Goal: Information Seeking & Learning: Learn about a topic

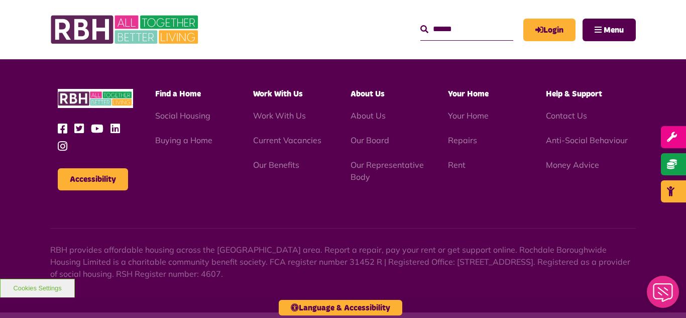
scroll to position [1647, 0]
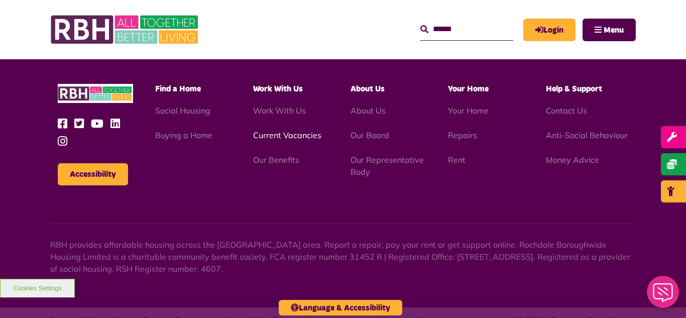
click at [281, 133] on link "Current Vacancies" at bounding box center [287, 135] width 68 height 10
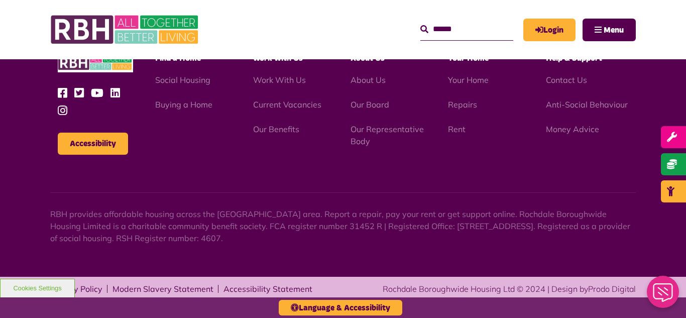
scroll to position [1679, 0]
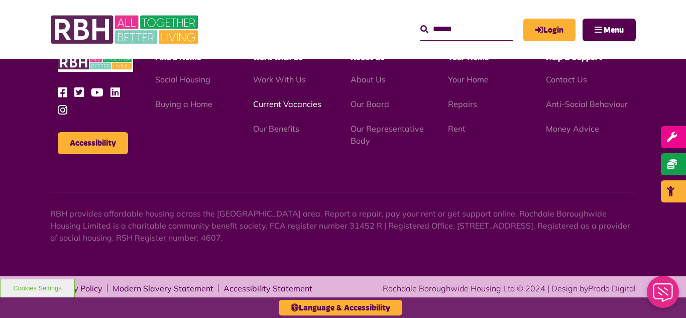
click at [279, 105] on link "Current Vacancies" at bounding box center [287, 104] width 68 height 10
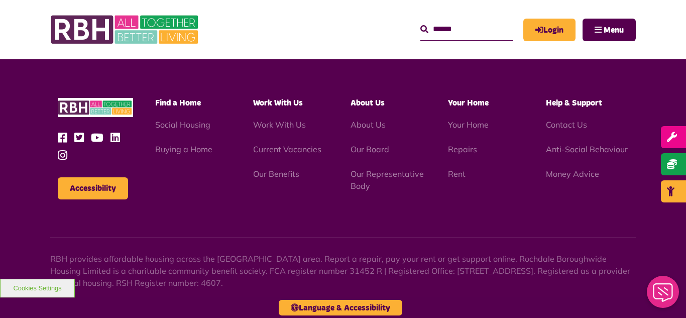
scroll to position [1679, 0]
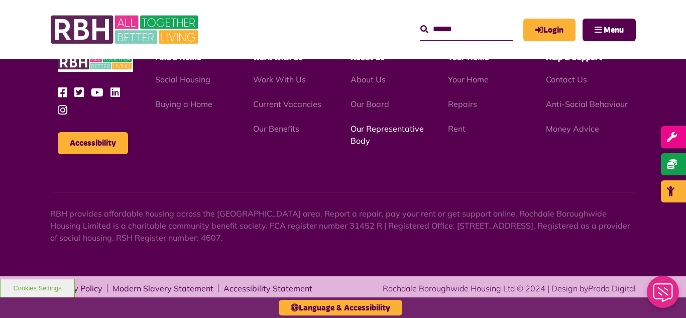
click at [367, 131] on link "Our Representative Body" at bounding box center [387, 135] width 73 height 22
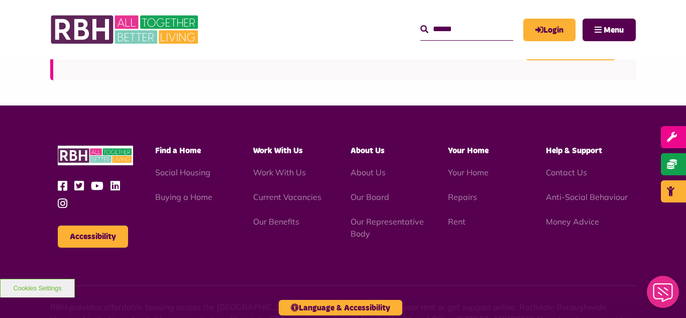
scroll to position [2916, 0]
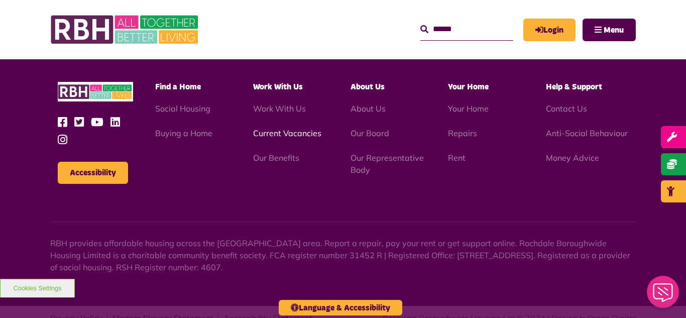
click at [276, 128] on link "Current Vacancies" at bounding box center [287, 133] width 68 height 10
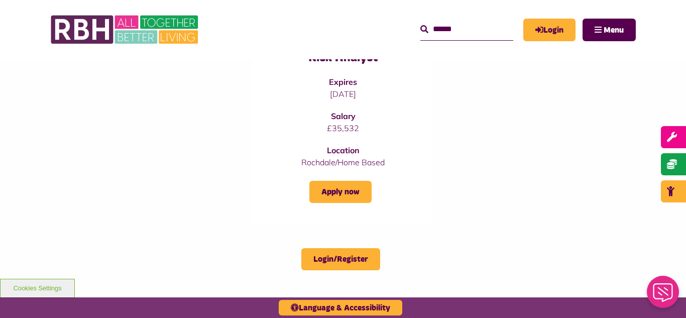
scroll to position [924, 0]
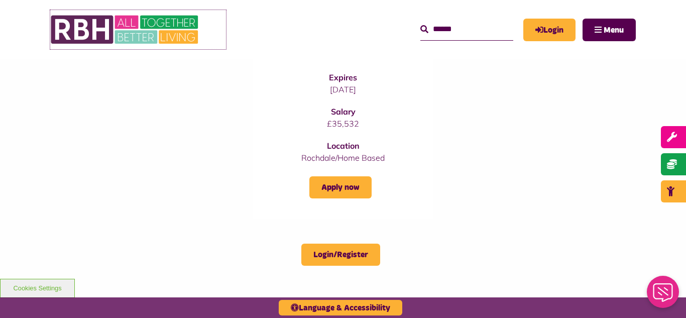
click at [126, 33] on img at bounding box center [125, 29] width 151 height 39
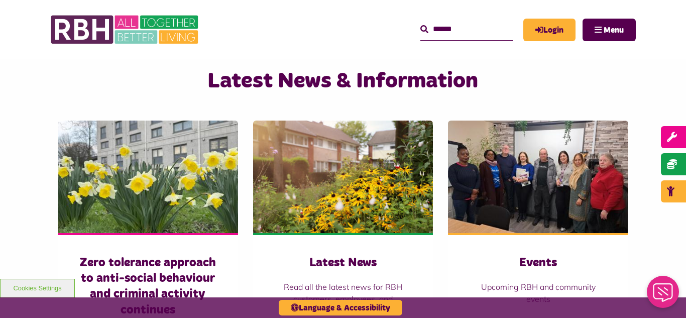
scroll to position [623, 0]
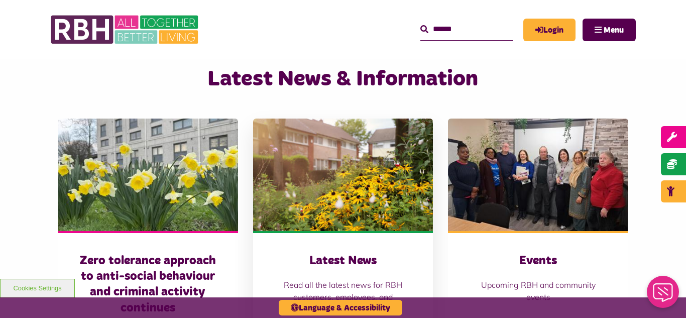
click at [333, 144] on img at bounding box center [343, 175] width 180 height 113
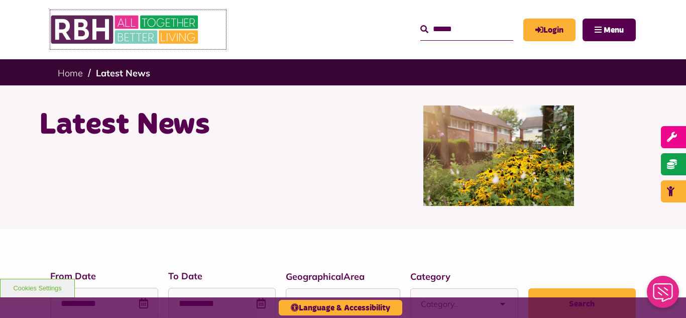
click at [107, 26] on img at bounding box center [125, 29] width 151 height 39
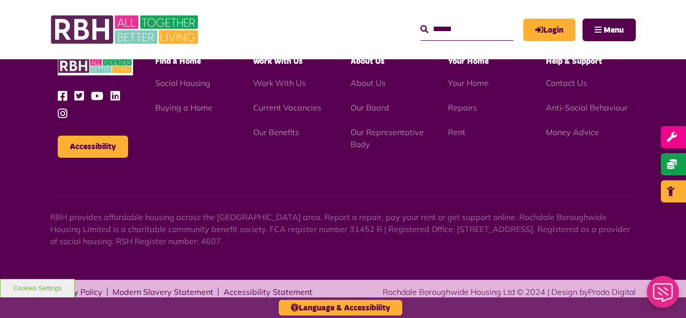
scroll to position [1052, 0]
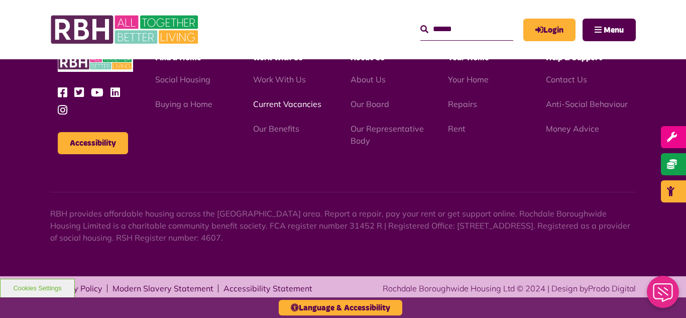
click at [268, 102] on link "Current Vacancies" at bounding box center [287, 104] width 68 height 10
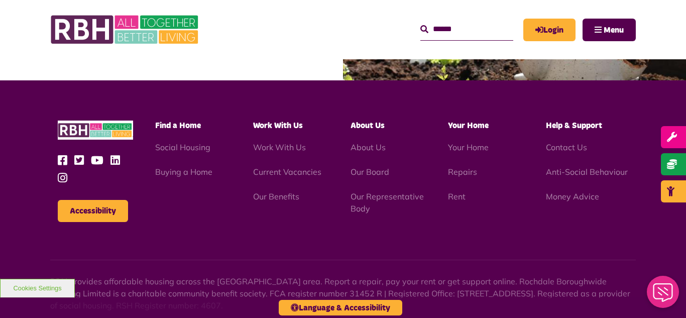
scroll to position [1647, 0]
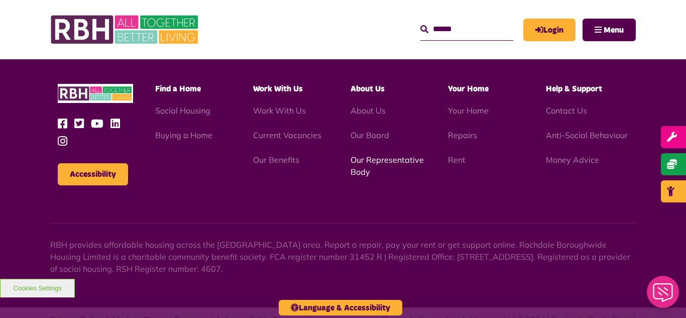
click at [393, 162] on link "Our Representative Body" at bounding box center [387, 166] width 73 height 22
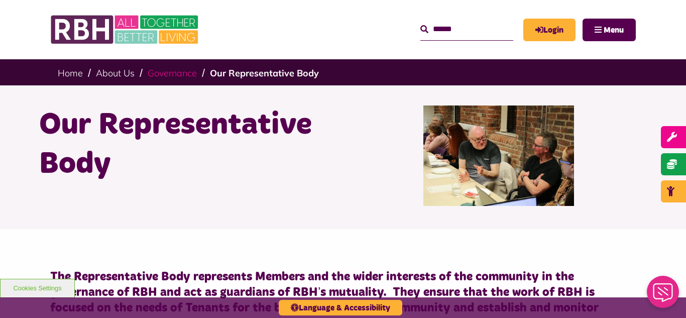
click at [165, 73] on link "Governance" at bounding box center [172, 73] width 49 height 12
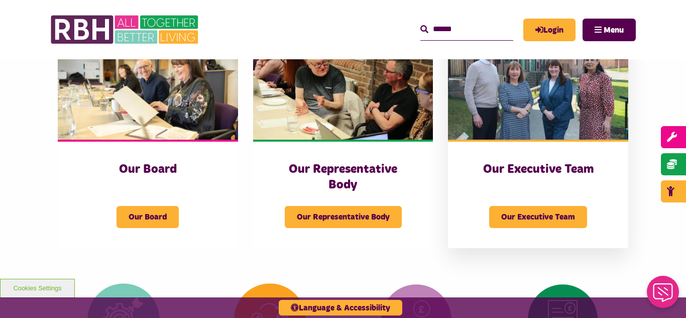
click at [524, 106] on img at bounding box center [538, 83] width 180 height 113
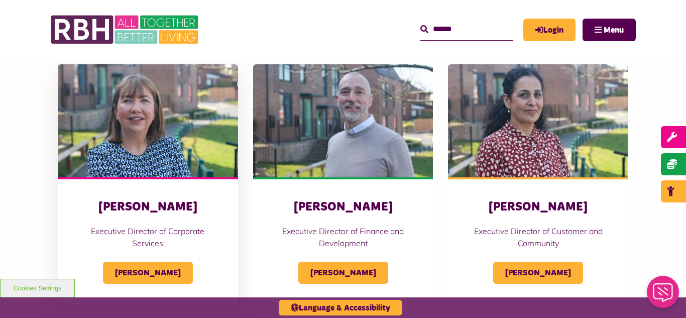
click at [170, 107] on img at bounding box center [148, 120] width 180 height 113
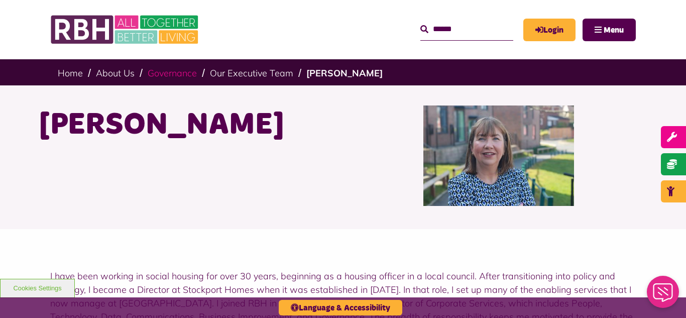
click at [170, 73] on link "Governance" at bounding box center [172, 73] width 49 height 12
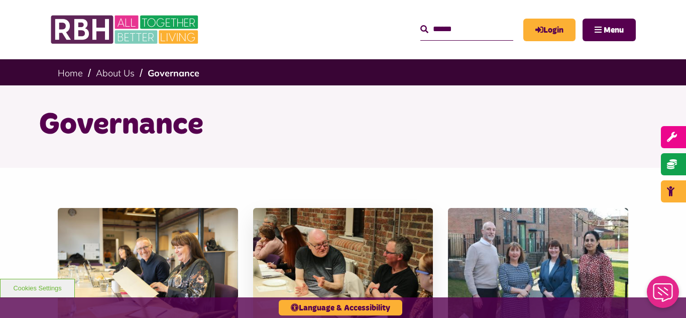
click at [325, 251] on img at bounding box center [343, 264] width 180 height 113
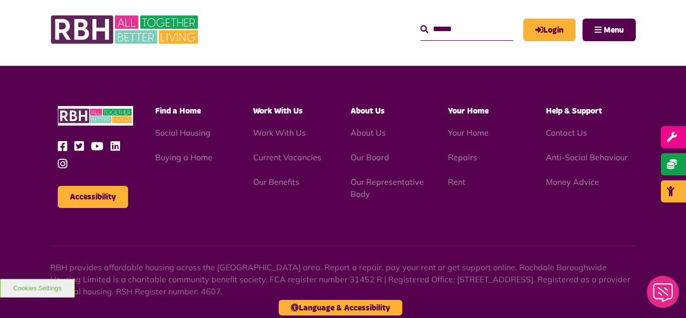
scroll to position [2916, 0]
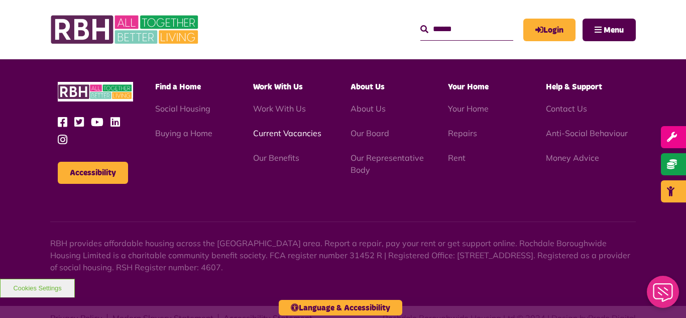
click at [281, 128] on link "Current Vacancies" at bounding box center [287, 133] width 68 height 10
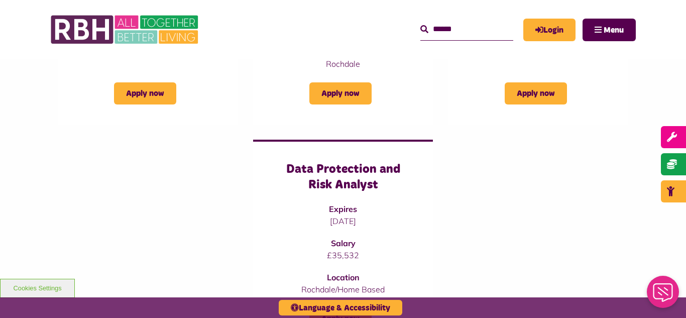
scroll to position [784, 0]
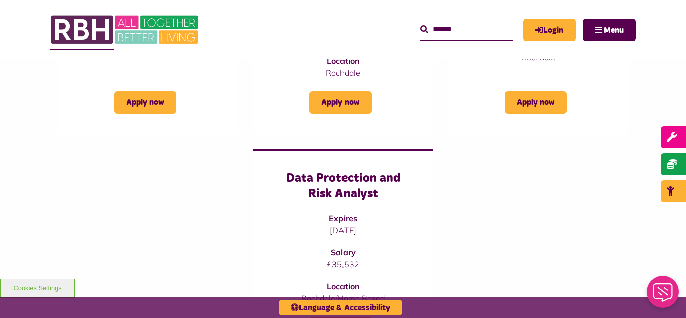
click at [135, 22] on img at bounding box center [125, 29] width 151 height 39
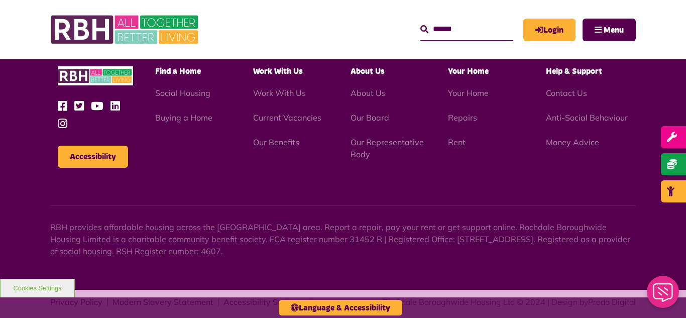
scroll to position [1052, 0]
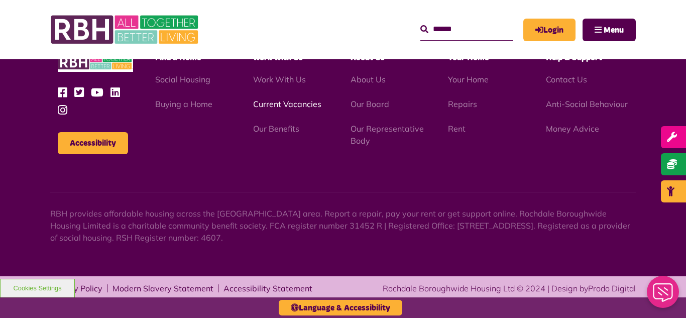
click at [277, 103] on link "Current Vacancies" at bounding box center [287, 104] width 68 height 10
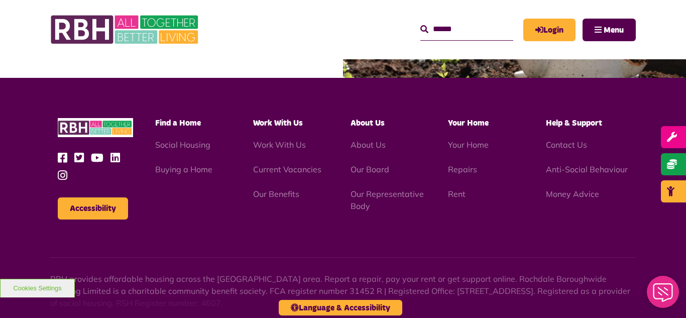
scroll to position [1679, 0]
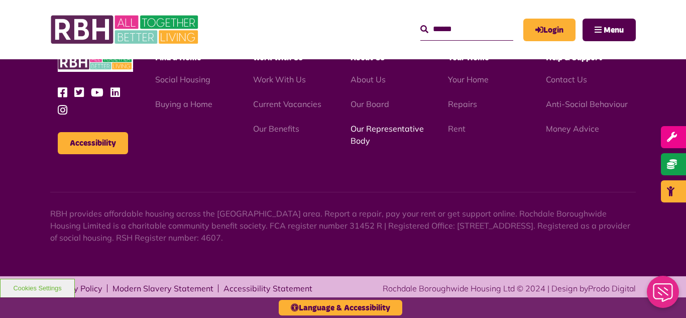
click at [383, 129] on link "Our Representative Body" at bounding box center [387, 135] width 73 height 22
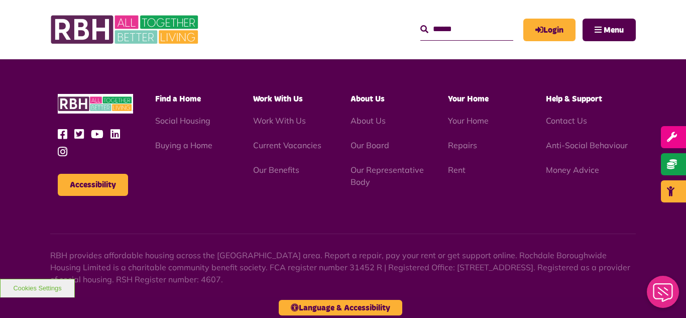
scroll to position [2916, 0]
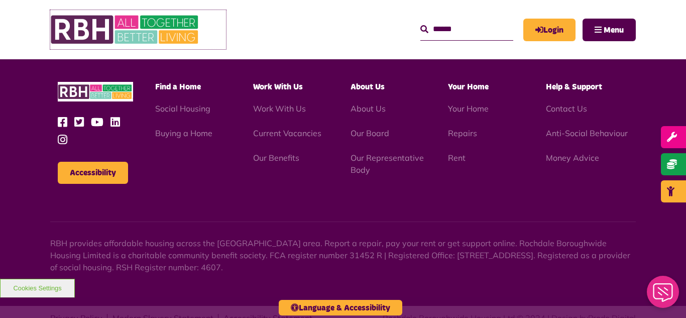
click at [139, 26] on img at bounding box center [125, 29] width 151 height 39
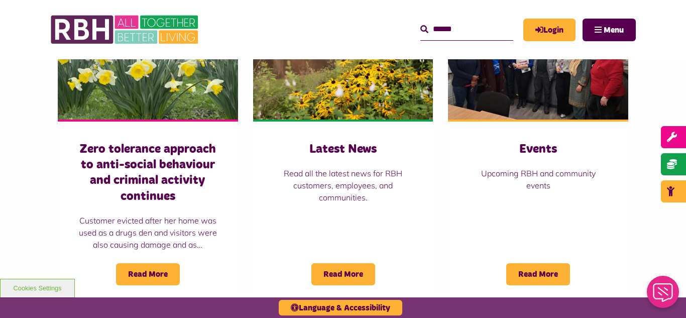
scroll to position [743, 0]
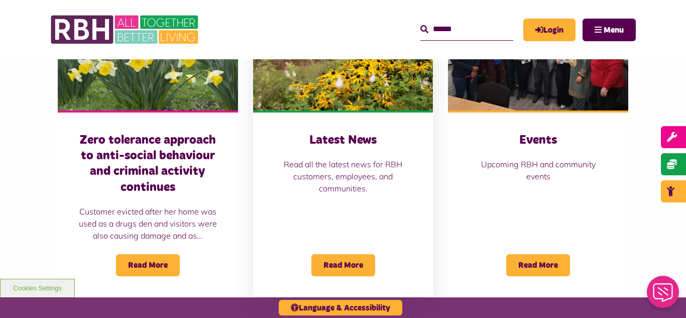
click at [355, 99] on img at bounding box center [343, 54] width 180 height 113
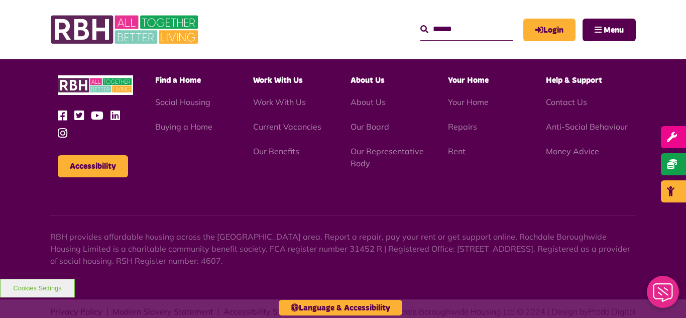
scroll to position [1093, 0]
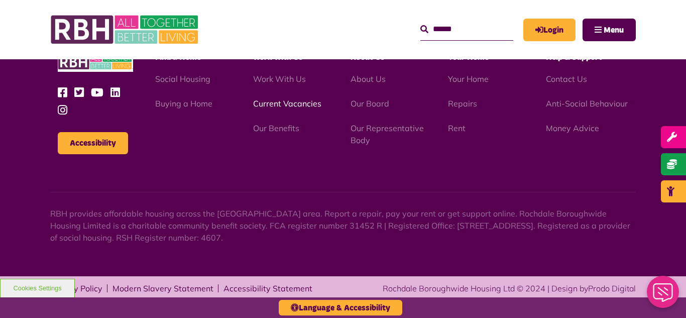
click at [294, 106] on link "Current Vacancies" at bounding box center [287, 103] width 68 height 10
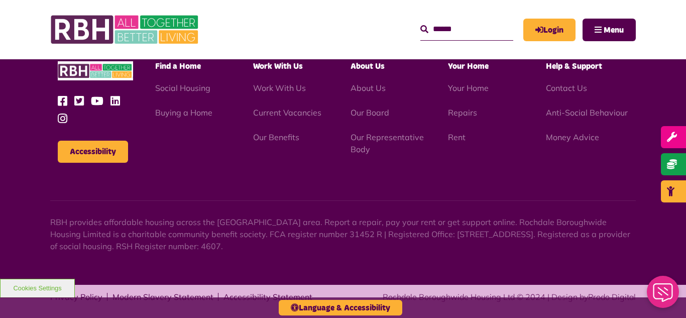
scroll to position [1679, 0]
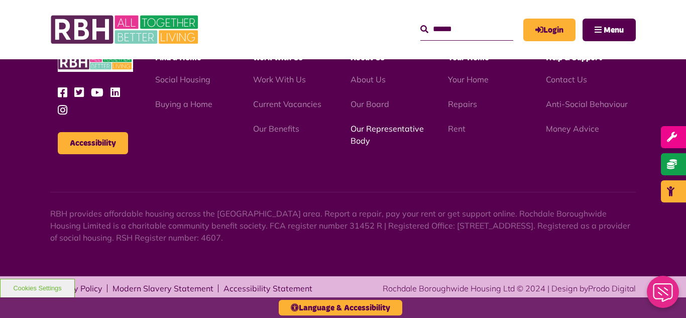
click at [387, 129] on link "Our Representative Body" at bounding box center [387, 135] width 73 height 22
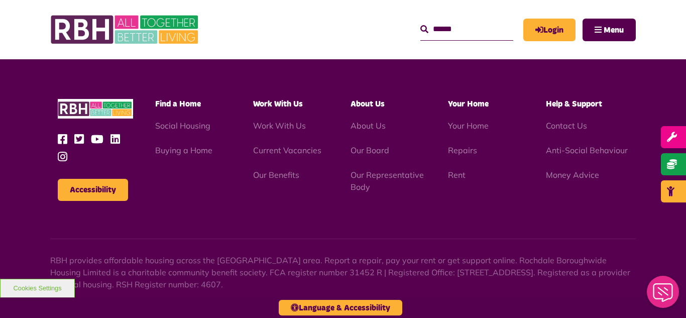
scroll to position [2916, 0]
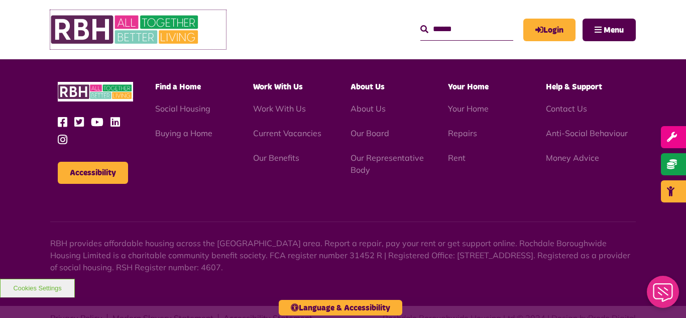
click at [144, 30] on img at bounding box center [125, 29] width 151 height 39
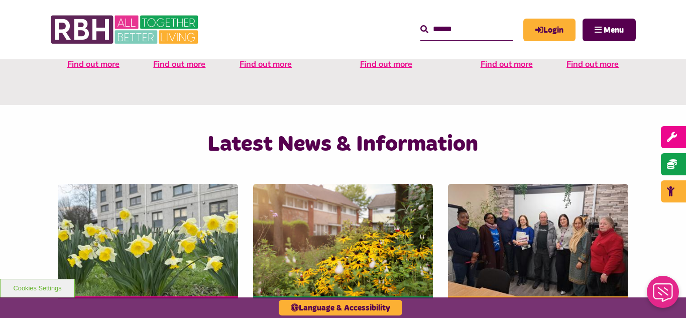
scroll to position [563, 0]
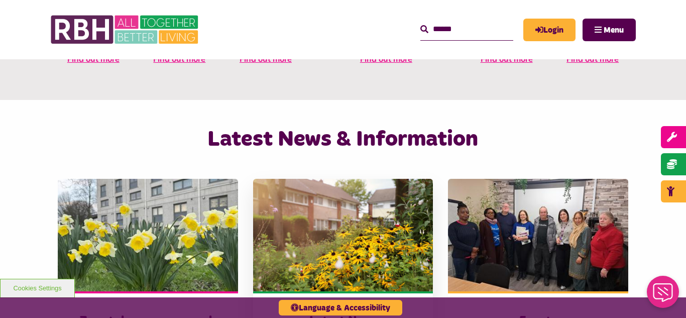
click at [310, 202] on img at bounding box center [343, 235] width 180 height 113
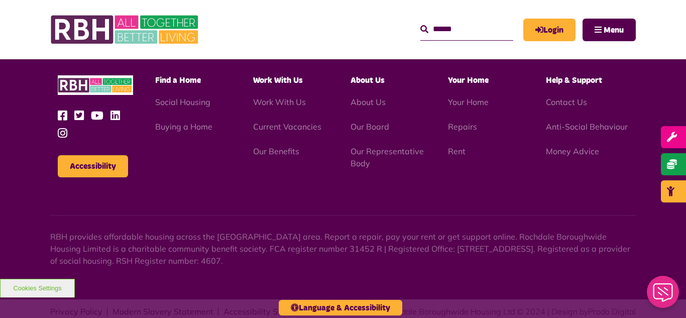
scroll to position [1093, 0]
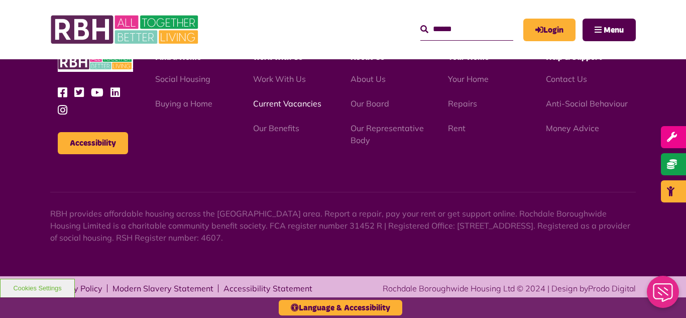
click at [270, 102] on link "Current Vacancies" at bounding box center [287, 103] width 68 height 10
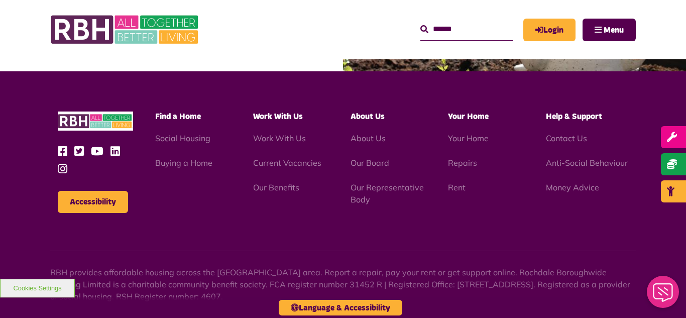
scroll to position [1679, 0]
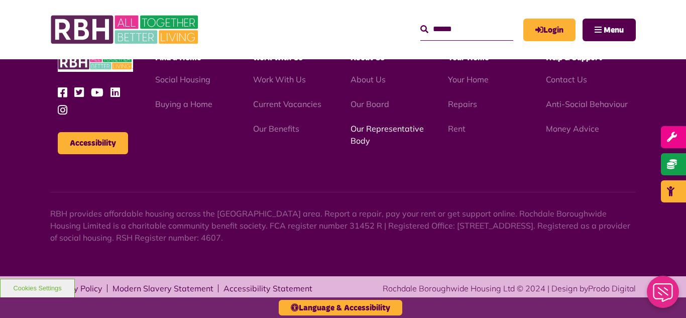
click at [389, 129] on link "Our Representative Body" at bounding box center [387, 135] width 73 height 22
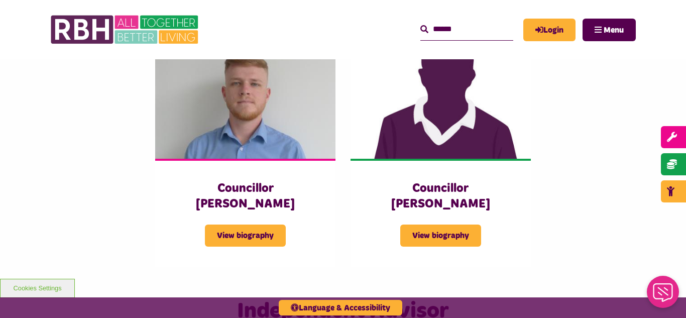
scroll to position [2230, 0]
